Goal: Navigation & Orientation: Understand site structure

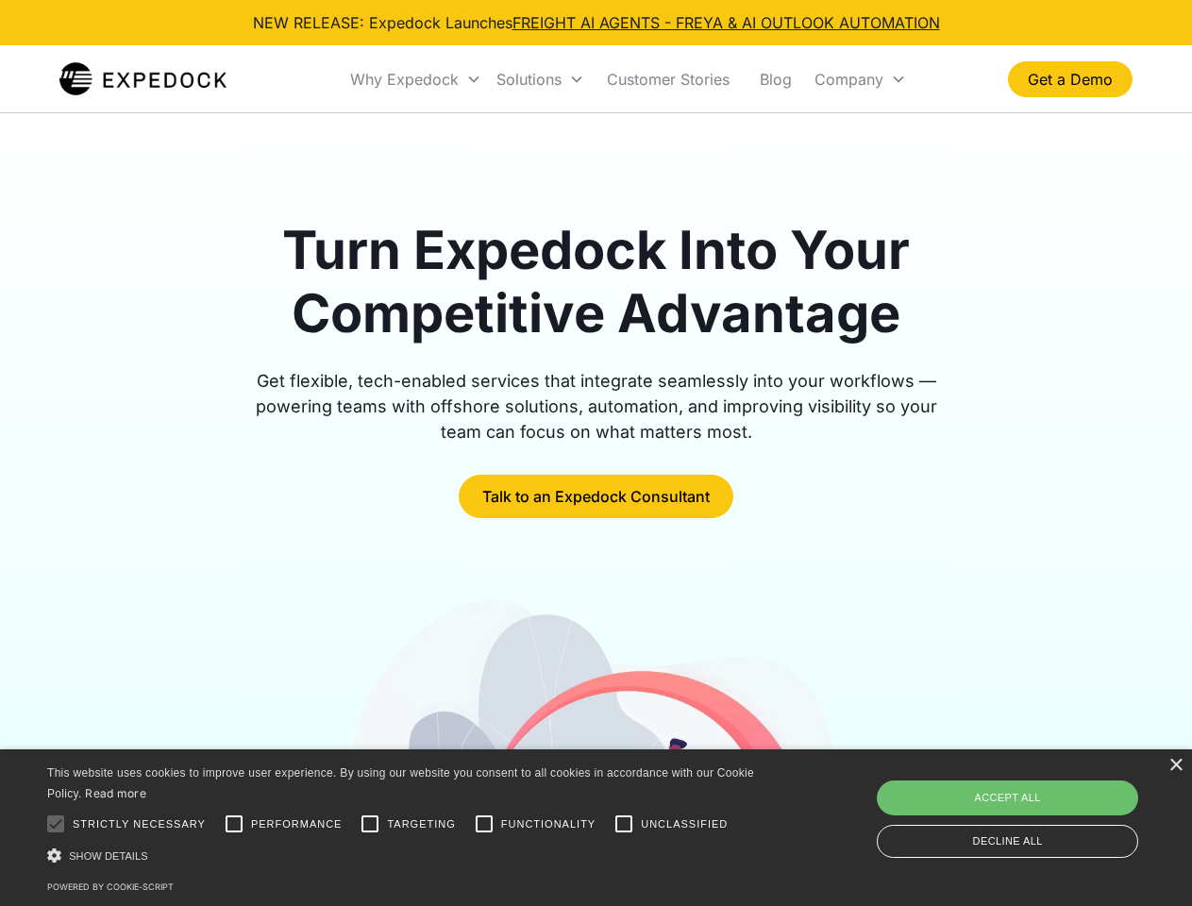
click at [416, 79] on div "Why Expedock" at bounding box center [404, 79] width 109 height 19
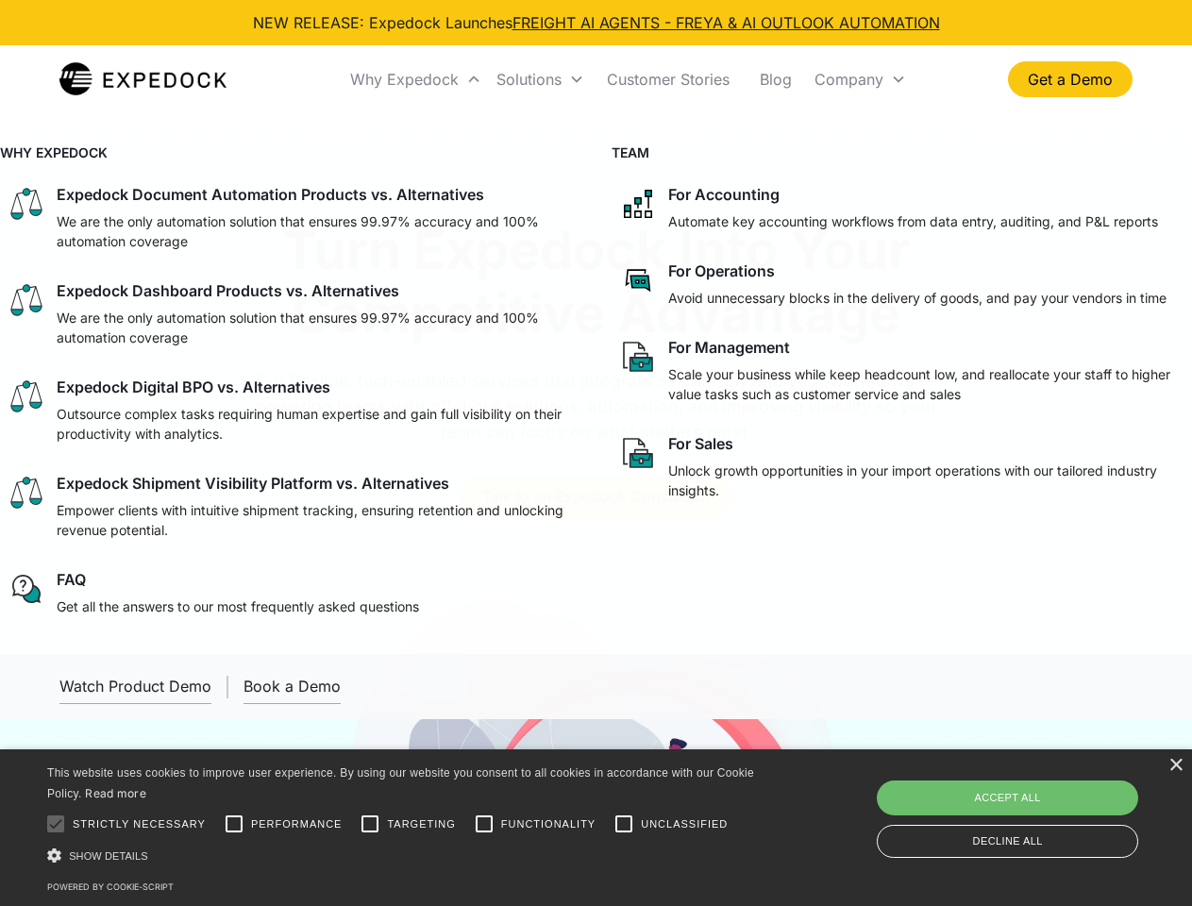
click at [540, 79] on div "Solutions" at bounding box center [528, 79] width 65 height 19
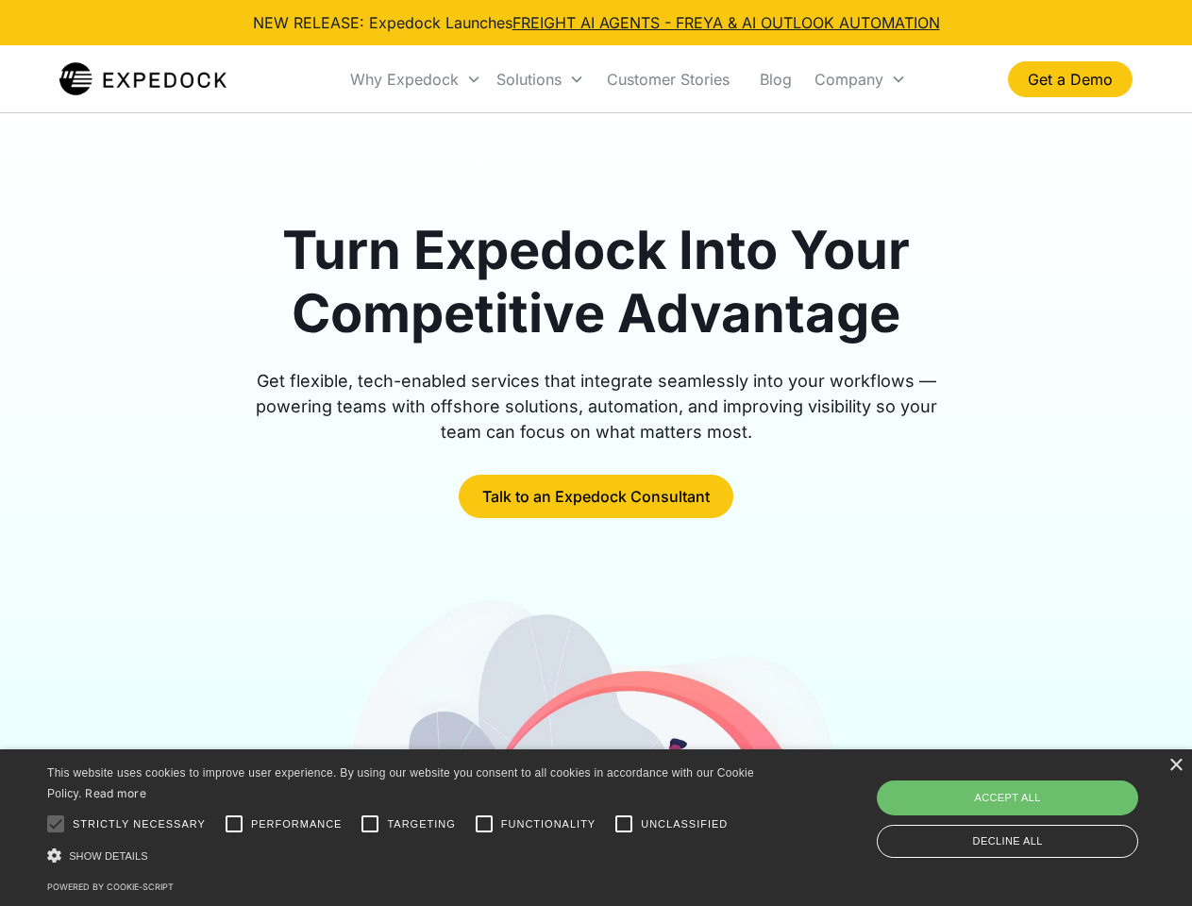
click at [860, 79] on div "Company" at bounding box center [849, 79] width 69 height 19
click at [56, 824] on div at bounding box center [56, 824] width 38 height 38
click at [234, 824] on input "Performance" at bounding box center [234, 824] width 38 height 38
checkbox input "true"
click at [370, 824] on input "Targeting" at bounding box center [370, 824] width 38 height 38
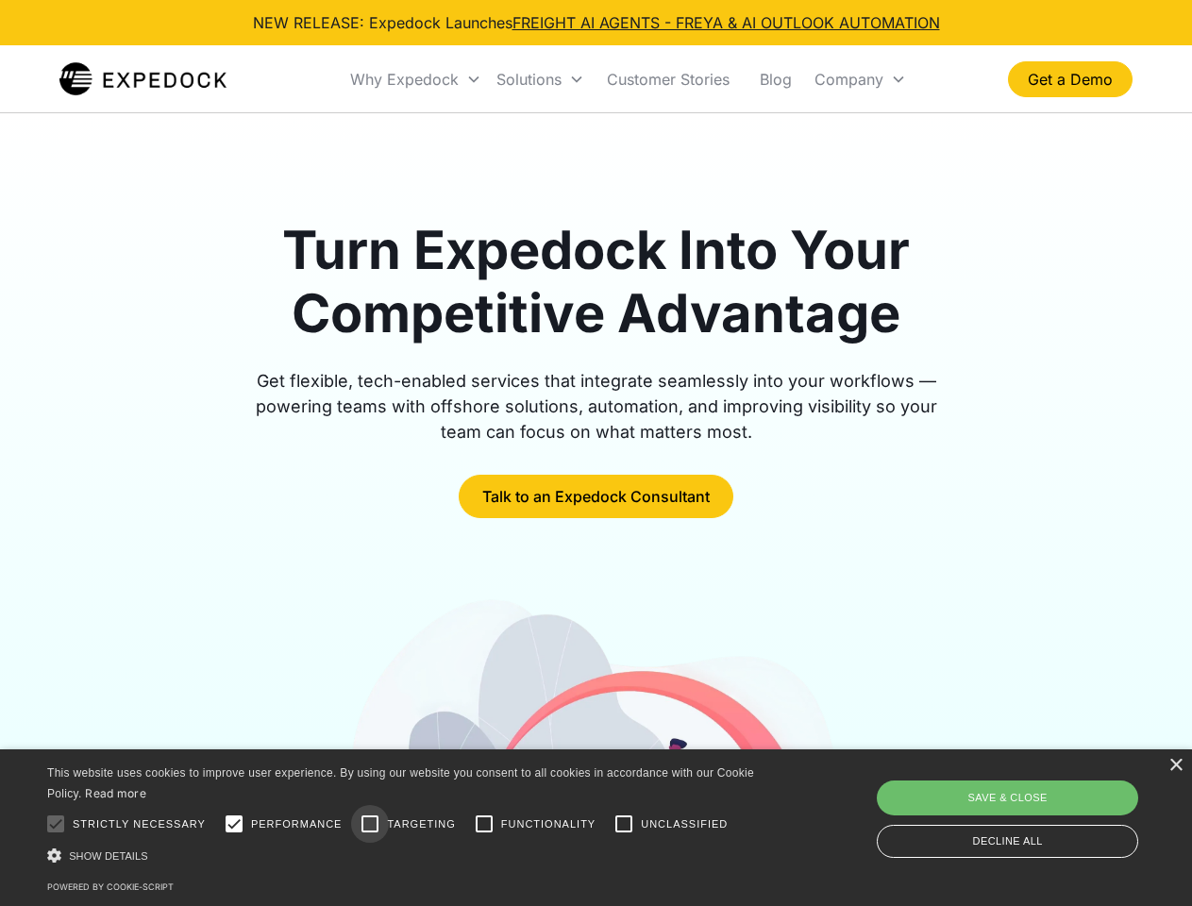
checkbox input "true"
click at [484, 824] on input "Functionality" at bounding box center [484, 824] width 38 height 38
checkbox input "true"
click at [624, 824] on input "Unclassified" at bounding box center [624, 824] width 38 height 38
checkbox input "true"
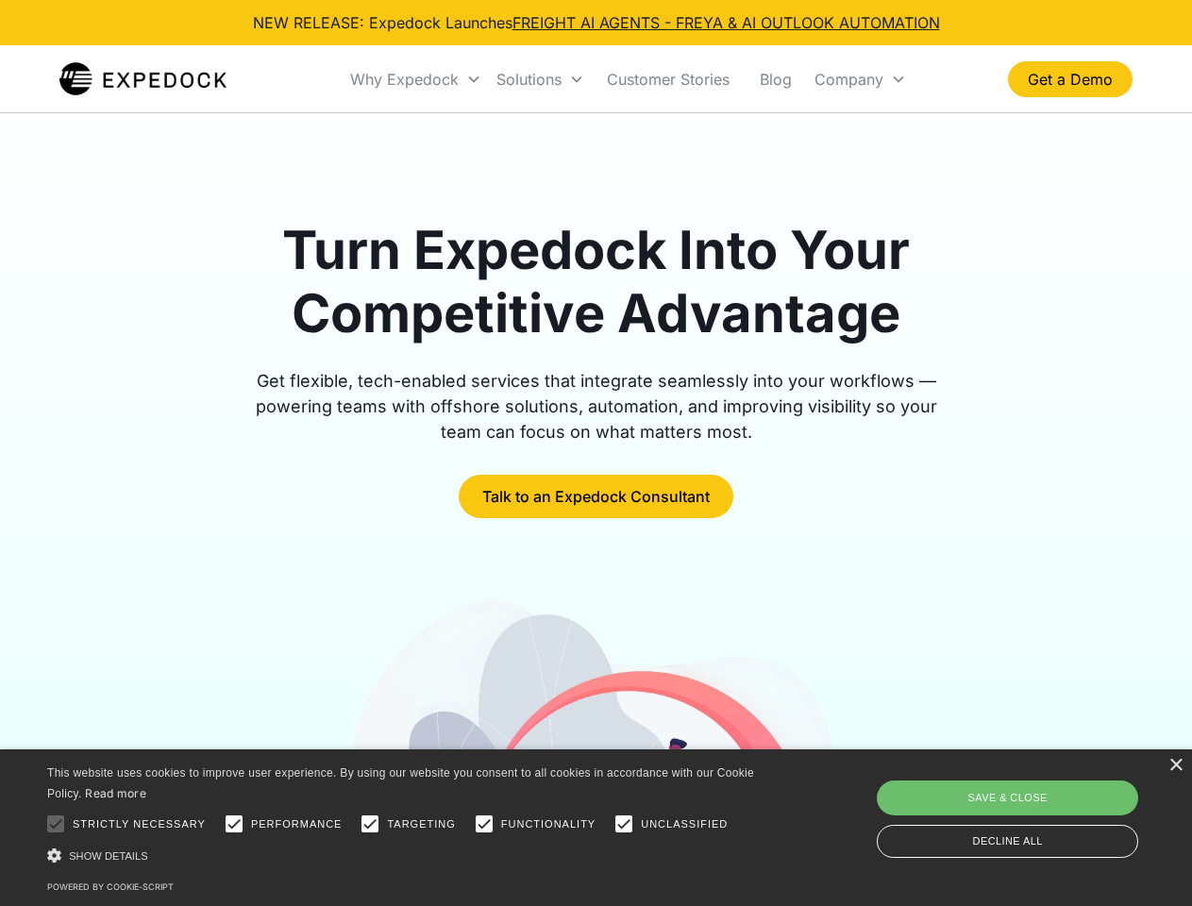
click at [404, 855] on div "Show details Hide details" at bounding box center [404, 856] width 714 height 20
